Goal: Find specific page/section

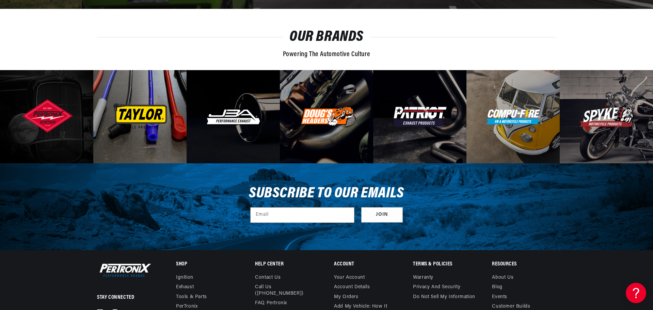
scroll to position [2339, 0]
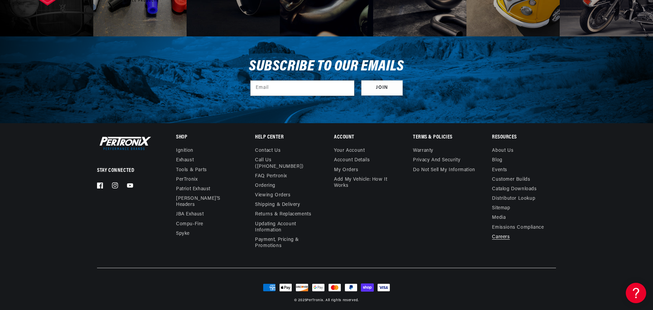
click at [501, 234] on link "Careers" at bounding box center [501, 237] width 18 height 10
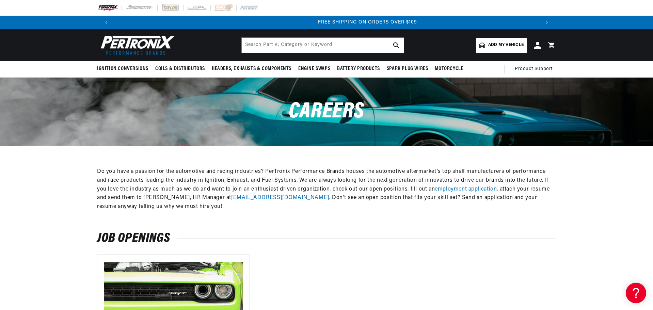
scroll to position [0, 850]
